Goal: Task Accomplishment & Management: Manage account settings

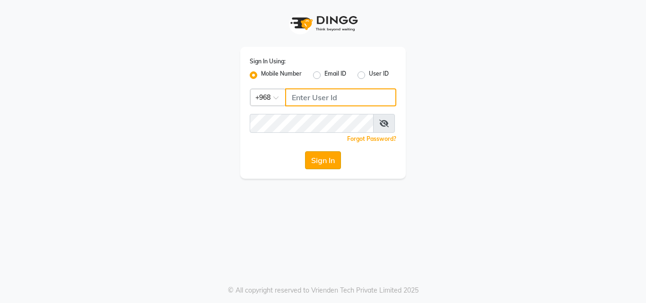
type input "77172336"
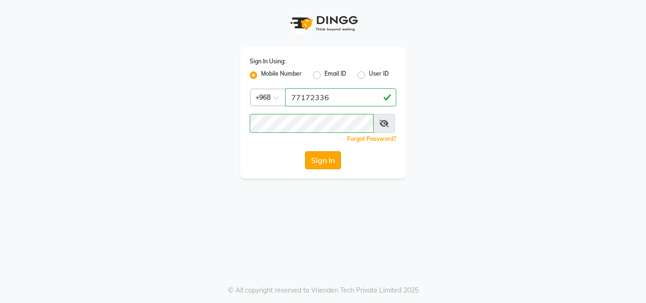
click at [320, 161] on button "Sign In" at bounding box center [323, 160] width 36 height 18
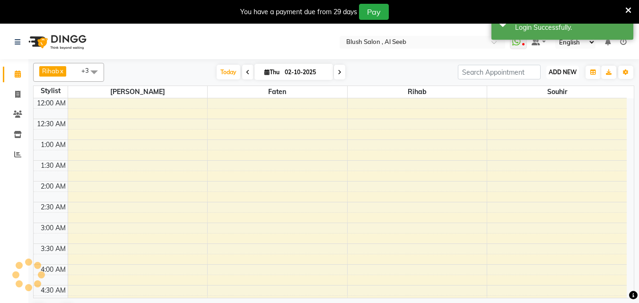
click at [560, 74] on span "ADD NEW" at bounding box center [562, 72] width 28 height 7
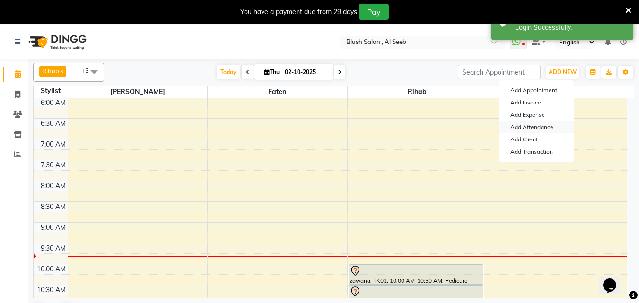
click at [541, 127] on link "Add Attendance" at bounding box center [536, 127] width 75 height 12
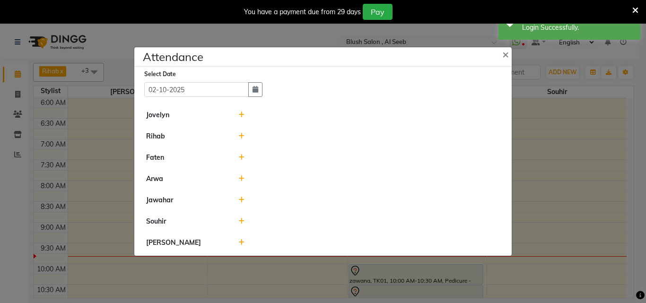
click at [240, 245] on icon at bounding box center [241, 242] width 6 height 7
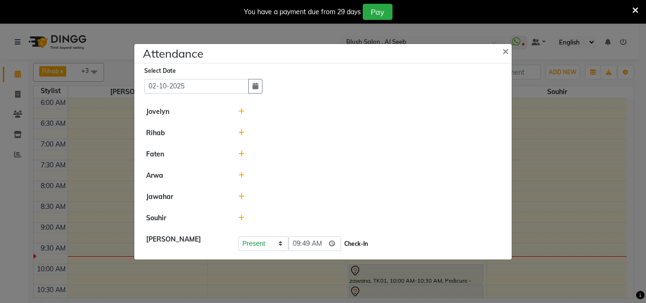
click at [358, 244] on button "Check-In" at bounding box center [356, 243] width 28 height 13
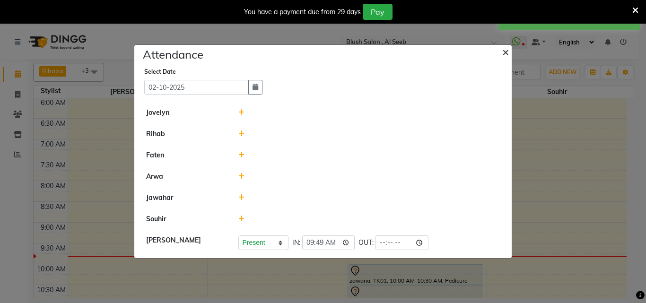
click at [507, 49] on span "×" at bounding box center [505, 51] width 7 height 14
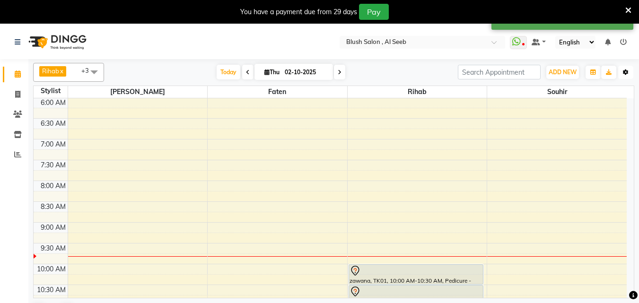
click at [625, 71] on icon "button" at bounding box center [626, 72] width 6 height 6
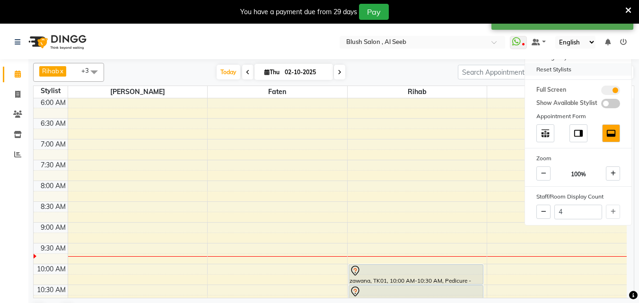
click at [568, 71] on div "Reset Stylists" at bounding box center [578, 69] width 106 height 12
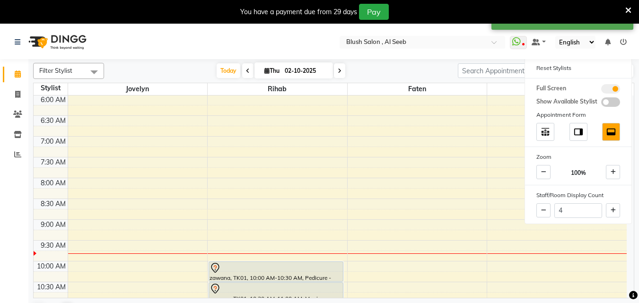
click at [92, 74] on span at bounding box center [94, 72] width 19 height 18
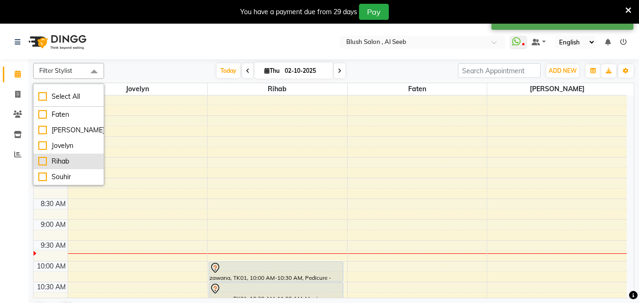
click at [42, 162] on div "Rihab" at bounding box center [68, 161] width 61 height 10
checkbox input "true"
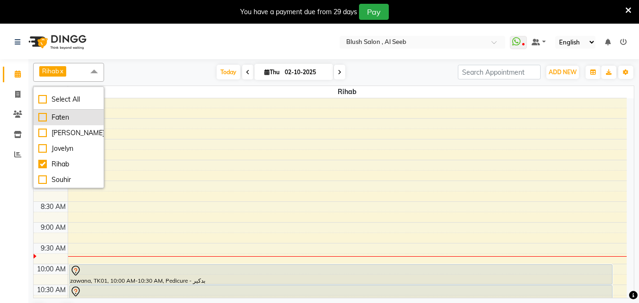
click at [40, 117] on div "Faten" at bounding box center [68, 118] width 61 height 10
checkbox input "true"
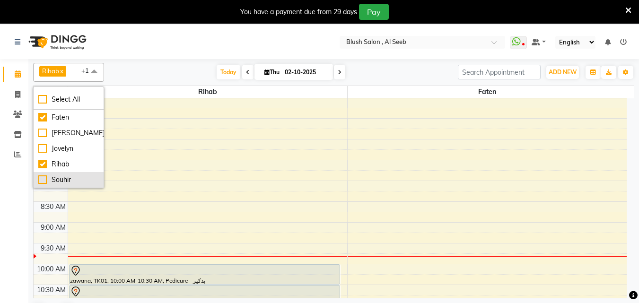
click at [40, 181] on div "Souhir" at bounding box center [68, 180] width 61 height 10
checkbox input "true"
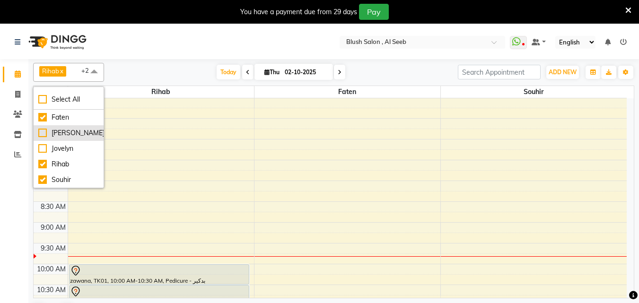
click at [45, 134] on div "[PERSON_NAME]" at bounding box center [68, 133] width 61 height 10
checkbox input "true"
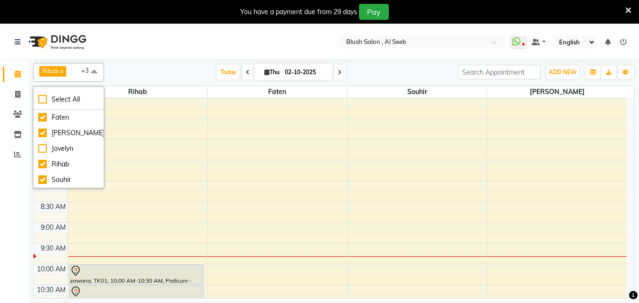
click at [15, 202] on div "Calendar Invoice Clients Inventory Reports Completed InProgress Upcoming Droppe…" at bounding box center [64, 182] width 128 height 261
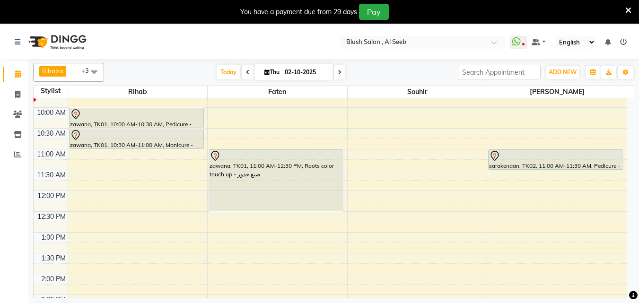
scroll to position [392, 0]
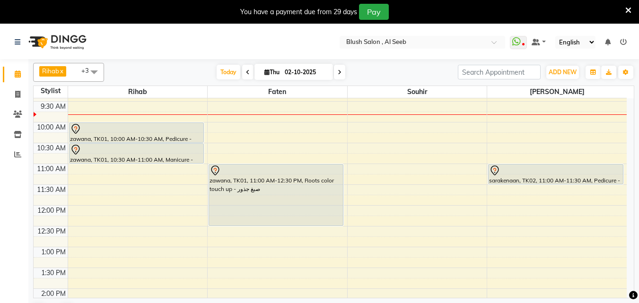
click at [550, 172] on div at bounding box center [555, 170] width 133 height 11
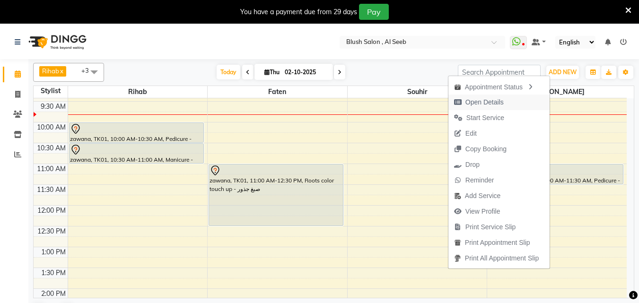
click at [496, 103] on span "Open Details" at bounding box center [484, 102] width 38 height 10
select select "7"
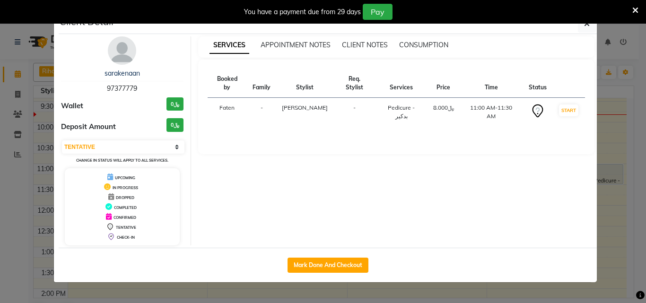
click at [0, 225] on ngb-modal-window "Client Detail sarakenaan 97377779 Wallet ﷼0 Deposit Amount ﷼0 Select IN SERVICE…" at bounding box center [323, 151] width 646 height 303
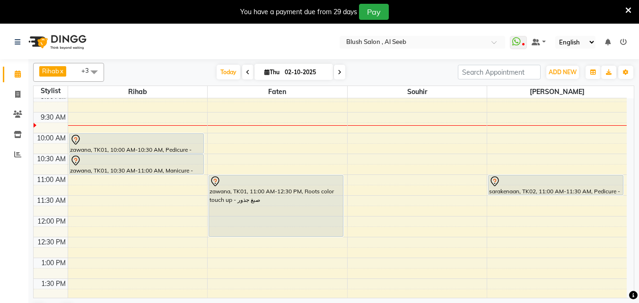
scroll to position [345, 0]
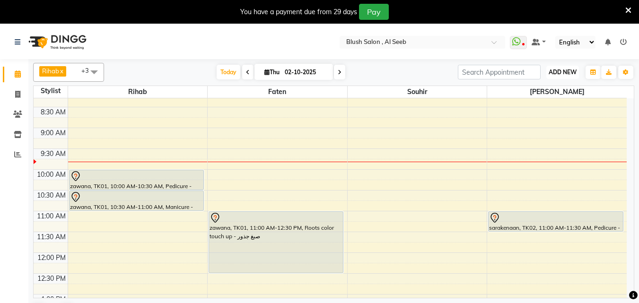
click at [571, 70] on span "ADD NEW" at bounding box center [562, 72] width 28 height 7
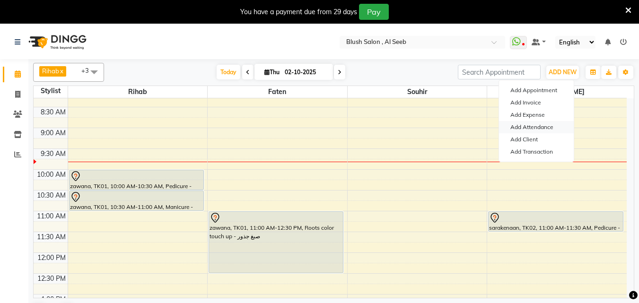
click at [548, 127] on link "Add Attendance" at bounding box center [536, 127] width 75 height 12
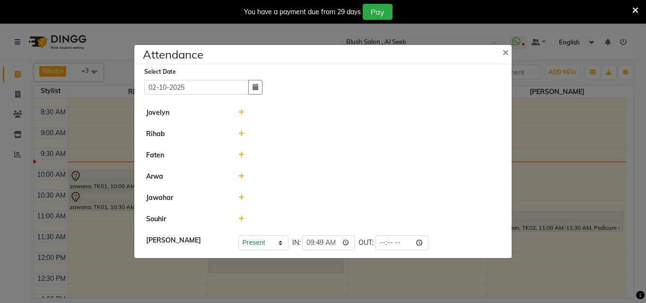
click at [243, 220] on icon at bounding box center [241, 219] width 6 height 7
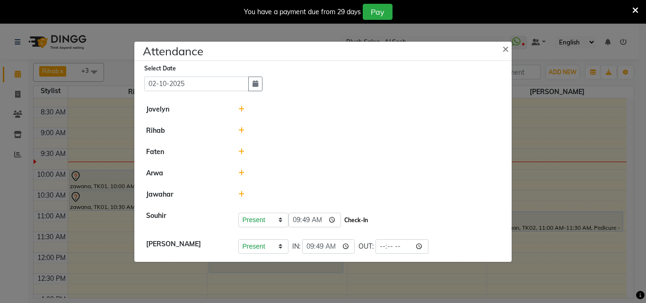
click at [365, 220] on button "Check-In" at bounding box center [356, 220] width 28 height 13
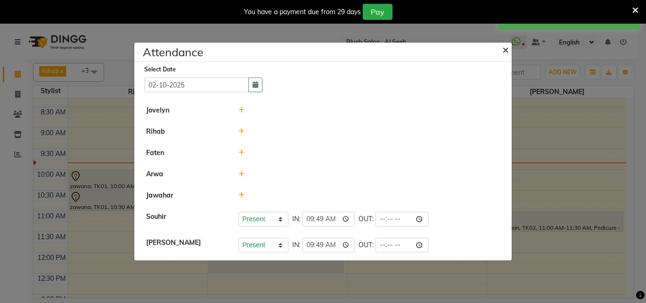
click at [504, 46] on span "×" at bounding box center [505, 49] width 7 height 14
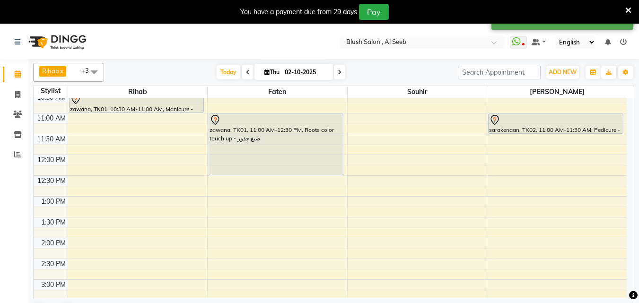
scroll to position [439, 0]
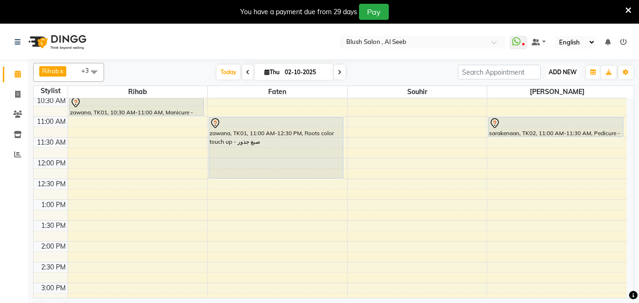
click at [568, 67] on button "ADD NEW Toggle Dropdown" at bounding box center [562, 72] width 33 height 13
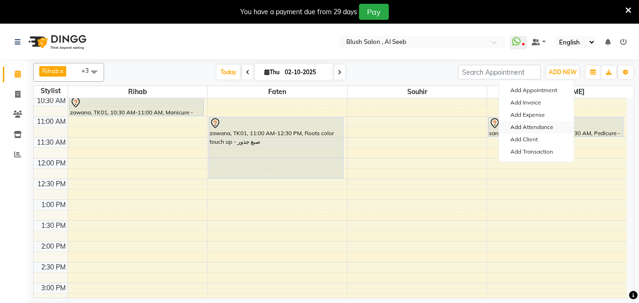
click at [540, 127] on link "Add Attendance" at bounding box center [536, 127] width 75 height 12
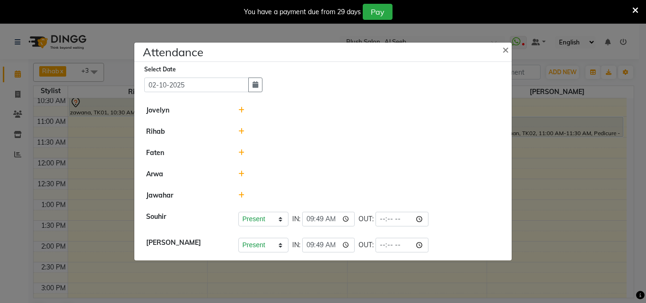
click at [243, 152] on icon at bounding box center [241, 152] width 6 height 7
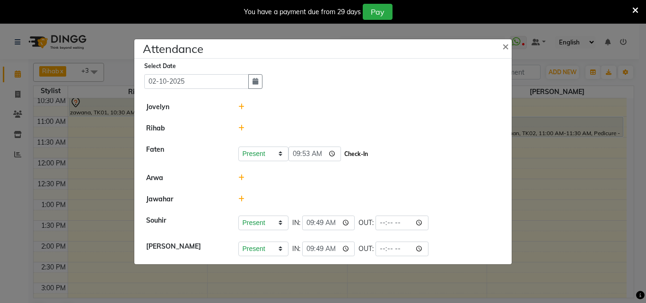
click at [370, 152] on button "Check-In" at bounding box center [356, 154] width 28 height 13
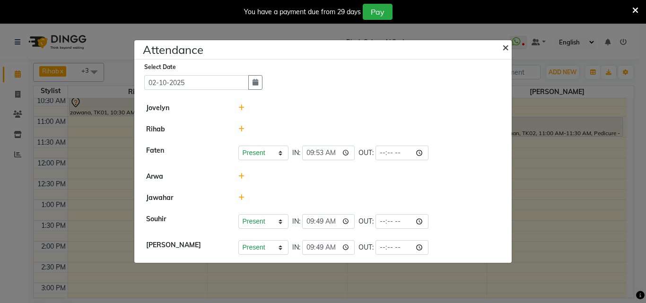
click at [503, 43] on span "×" at bounding box center [505, 47] width 7 height 14
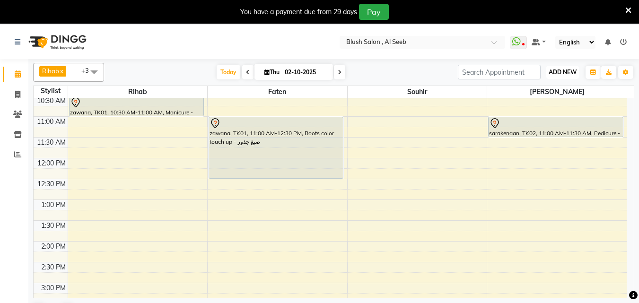
click at [565, 68] on button "ADD NEW Toggle Dropdown" at bounding box center [562, 72] width 33 height 13
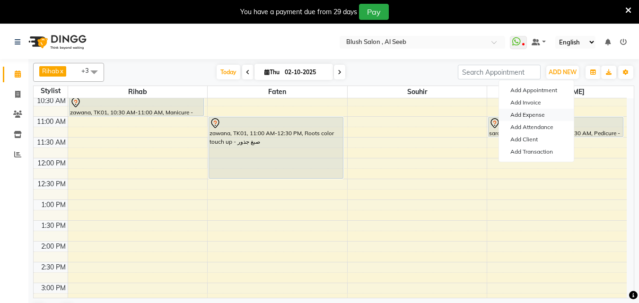
click at [532, 118] on link "Add Expense" at bounding box center [536, 115] width 75 height 12
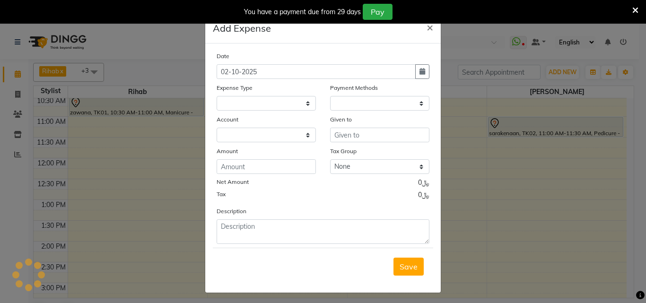
select select
select select "1"
select select "4525"
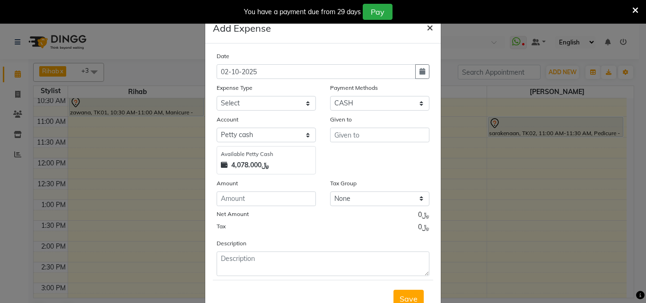
click at [429, 28] on button "×" at bounding box center [430, 27] width 22 height 26
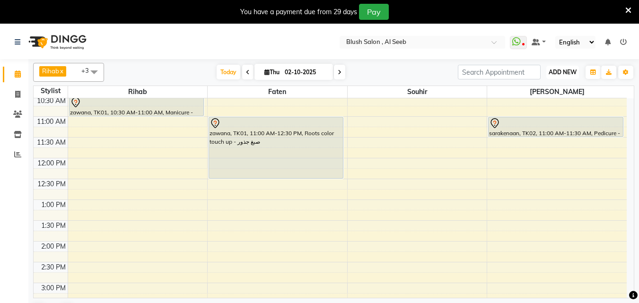
click at [565, 72] on span "ADD NEW" at bounding box center [562, 72] width 28 height 7
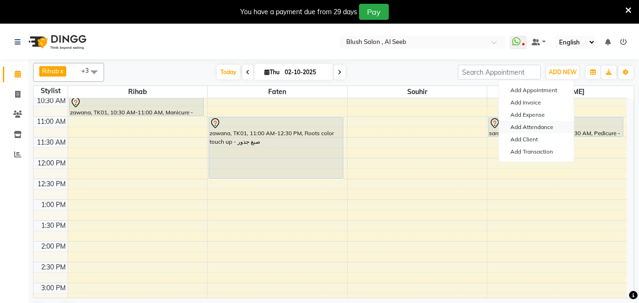
click at [538, 130] on link "Add Attendance" at bounding box center [536, 127] width 75 height 12
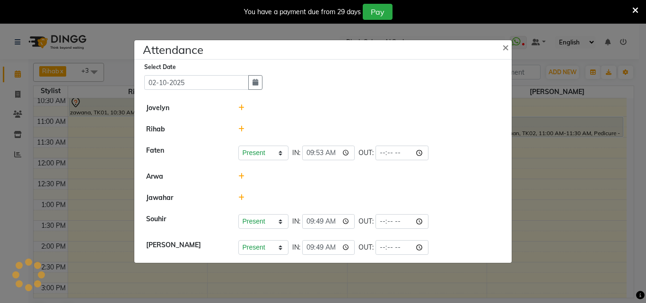
click at [242, 128] on icon at bounding box center [241, 129] width 6 height 7
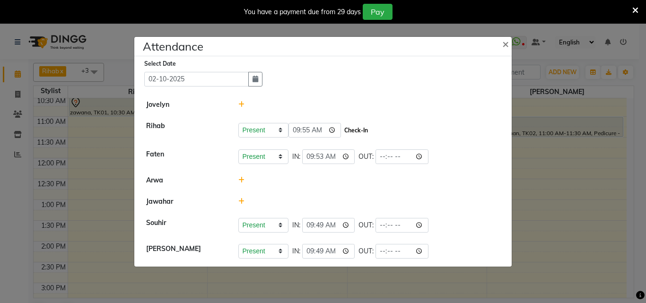
click at [363, 132] on button "Check-In" at bounding box center [356, 130] width 28 height 13
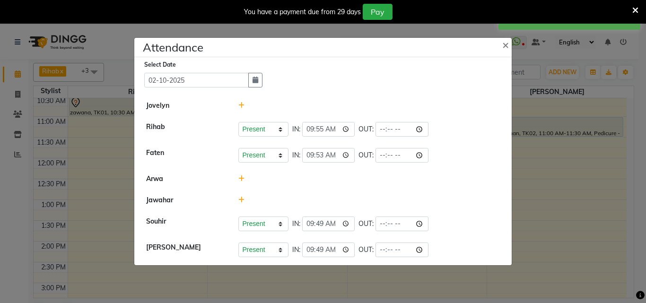
click at [591, 172] on ngb-modal-window "Attendance × Select Date [DATE] [PERSON_NAME] [PERSON_NAME] Present Absent Late…" at bounding box center [323, 151] width 646 height 303
